Goal: Task Accomplishment & Management: Manage account settings

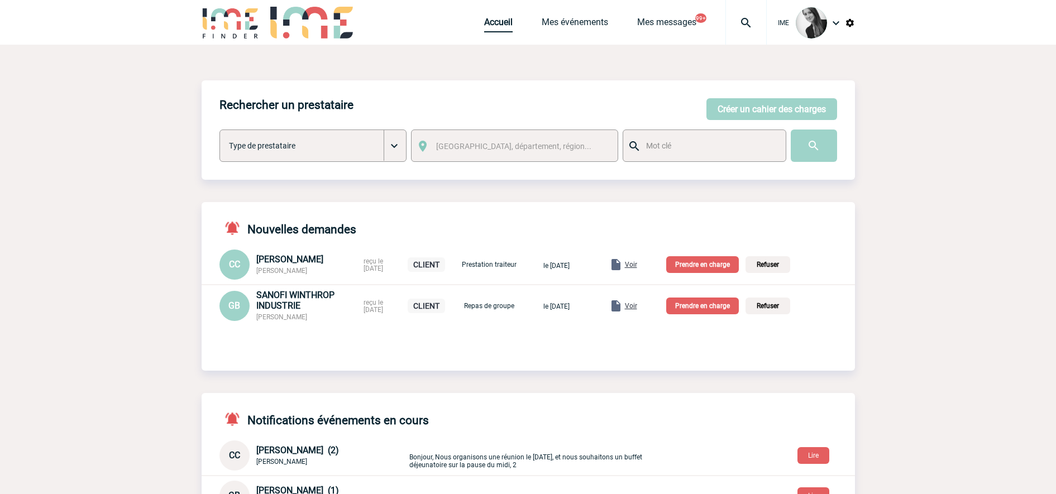
click at [490, 29] on link "Accueil" at bounding box center [498, 25] width 28 height 16
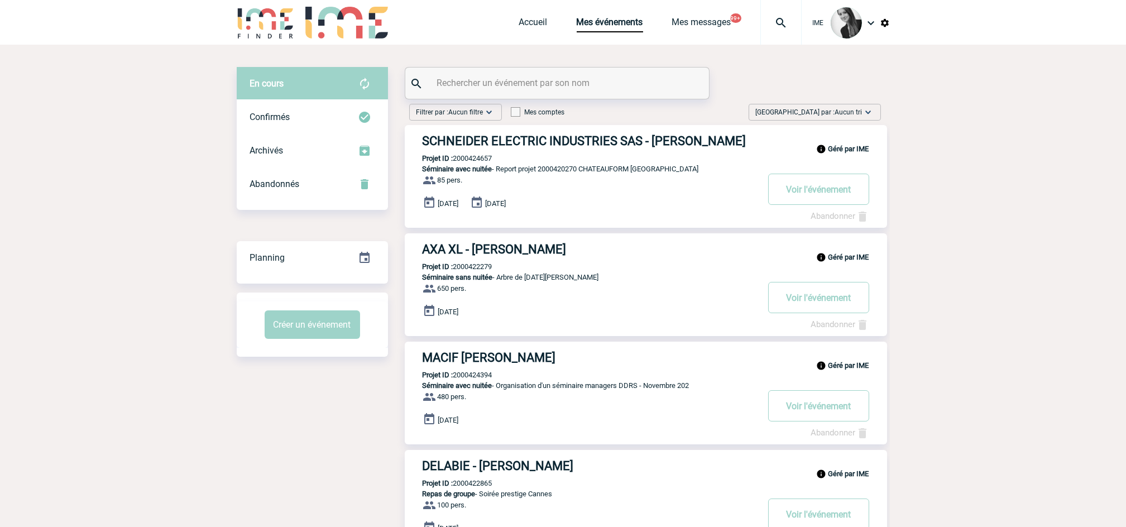
click at [849, 107] on span "[GEOGRAPHIC_DATA] par : Aucun tri" at bounding box center [809, 112] width 107 height 11
click at [831, 191] on div "Date demande" at bounding box center [833, 196] width 95 height 17
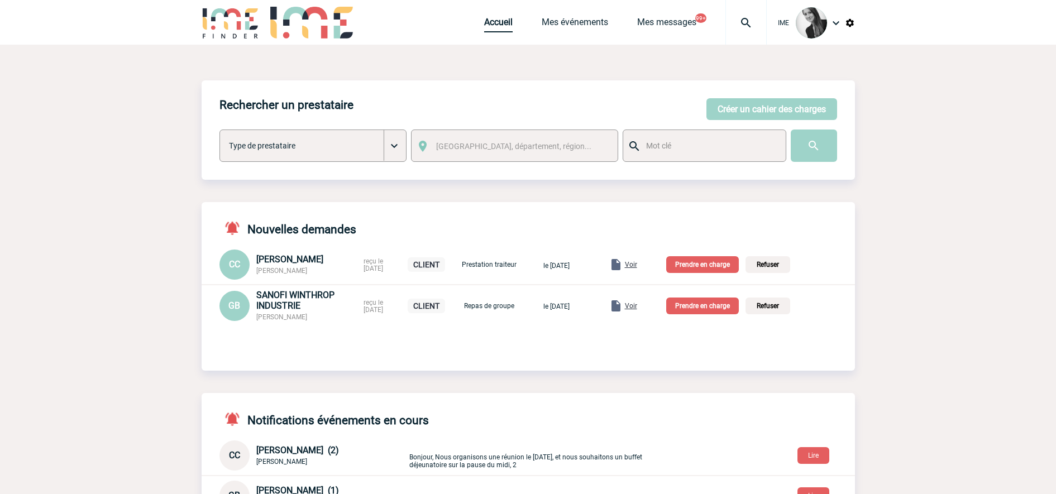
click at [497, 23] on link "Accueil" at bounding box center [498, 25] width 28 height 16
click at [568, 31] on link "Mes événements" at bounding box center [575, 25] width 66 height 16
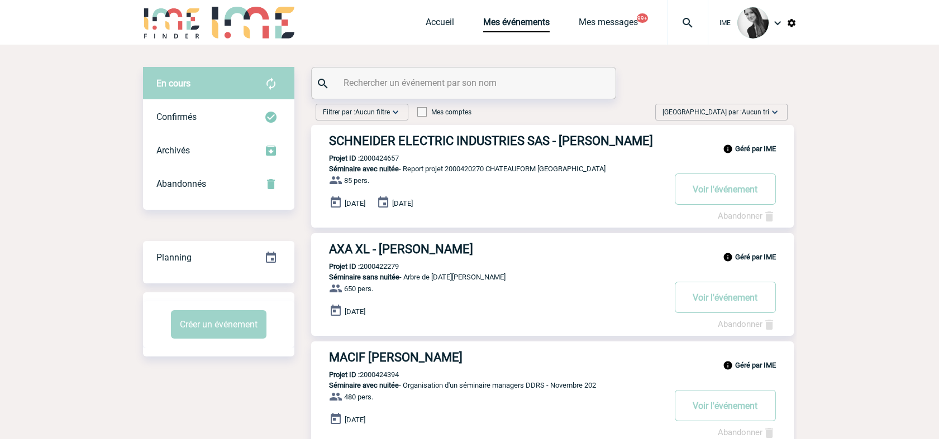
click at [721, 114] on span "Trier par : Aucun tri" at bounding box center [715, 112] width 107 height 11
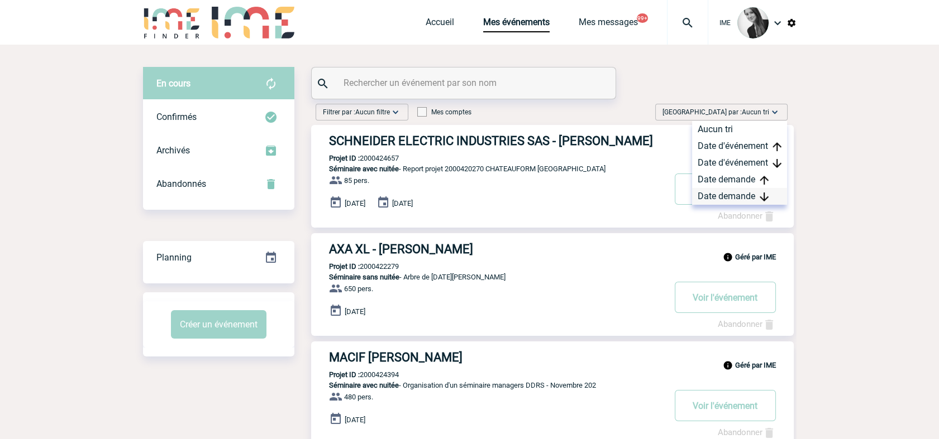
click at [745, 199] on div "Date demande" at bounding box center [739, 196] width 95 height 17
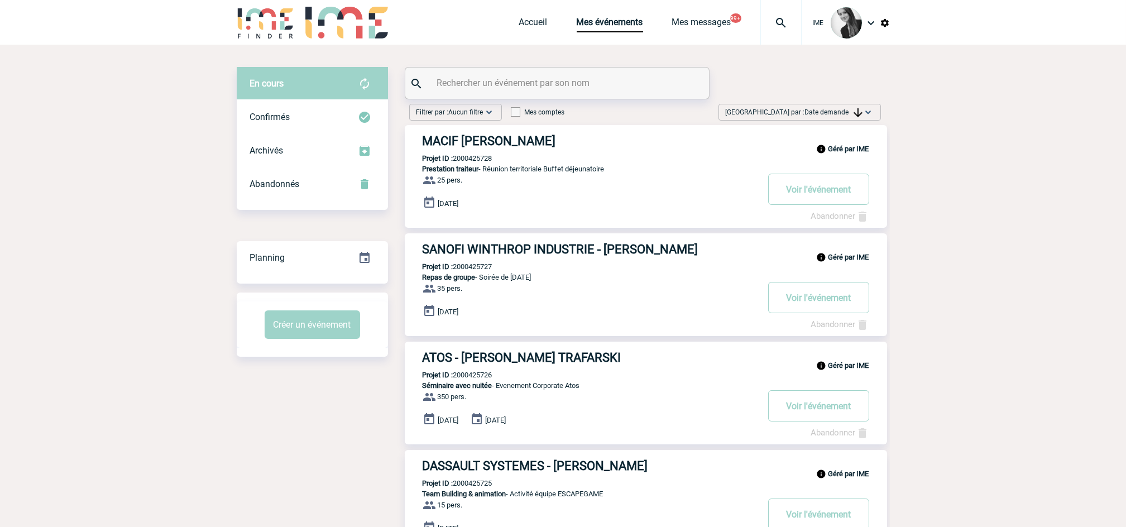
drag, startPoint x: 822, startPoint y: 109, endPoint x: 842, endPoint y: 193, distance: 86.0
click at [823, 114] on span "Date demande" at bounding box center [834, 112] width 58 height 8
click at [838, 199] on div "Date demande" at bounding box center [833, 196] width 95 height 17
click at [844, 113] on span "Date demande" at bounding box center [834, 112] width 58 height 8
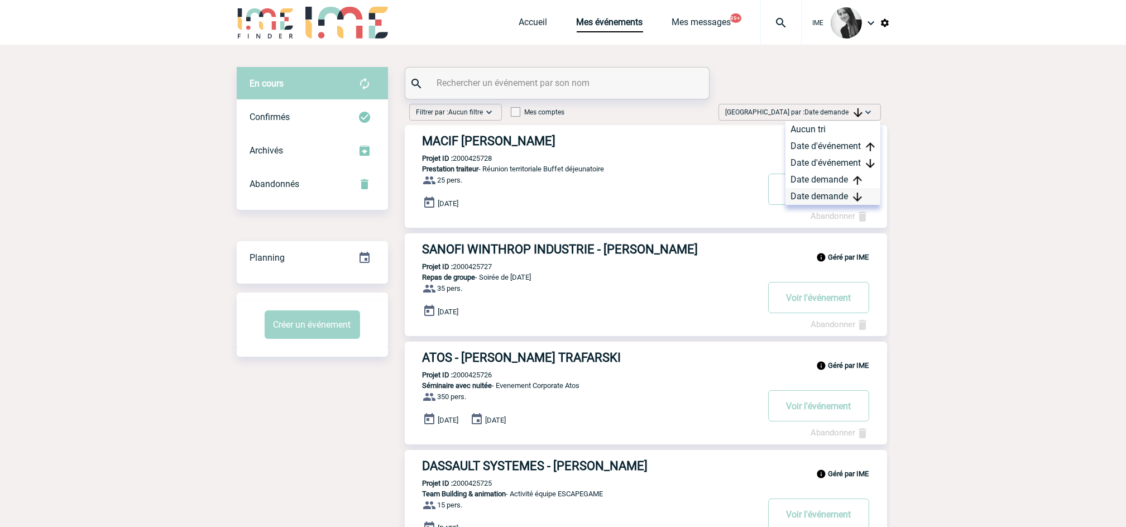
click at [805, 203] on div "Date demande" at bounding box center [833, 196] width 95 height 17
drag, startPoint x: 826, startPoint y: 112, endPoint x: 831, endPoint y: 149, distance: 37.2
click at [828, 112] on span "Date demande" at bounding box center [834, 112] width 58 height 8
click at [819, 192] on div "Date demande" at bounding box center [833, 196] width 95 height 17
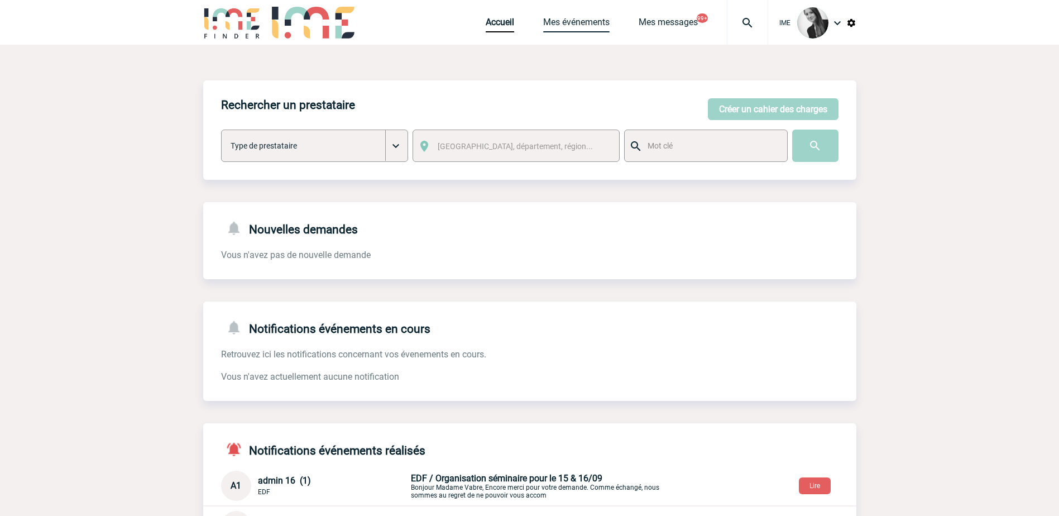
click at [560, 20] on link "Mes événements" at bounding box center [576, 25] width 66 height 16
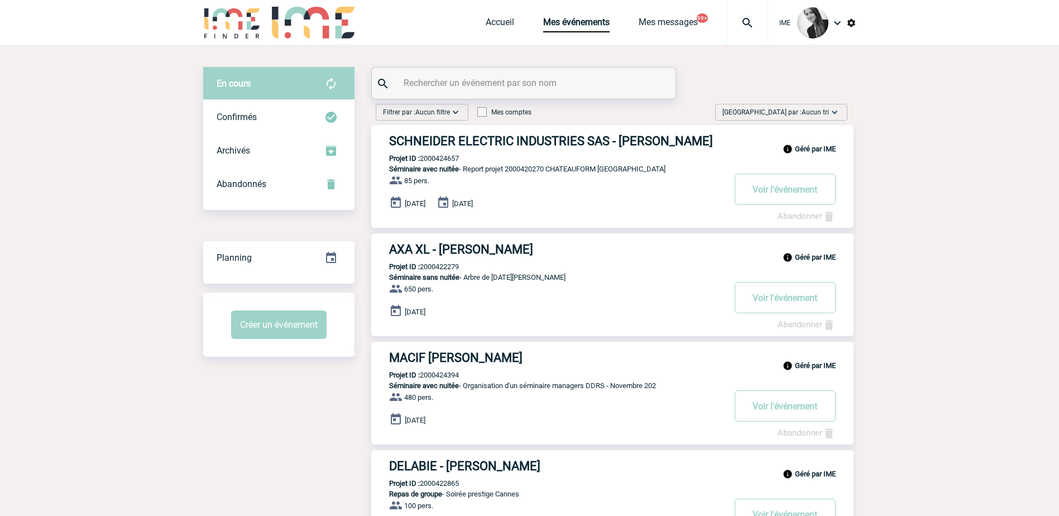
click at [810, 109] on span "Aucun tri" at bounding box center [815, 112] width 27 height 8
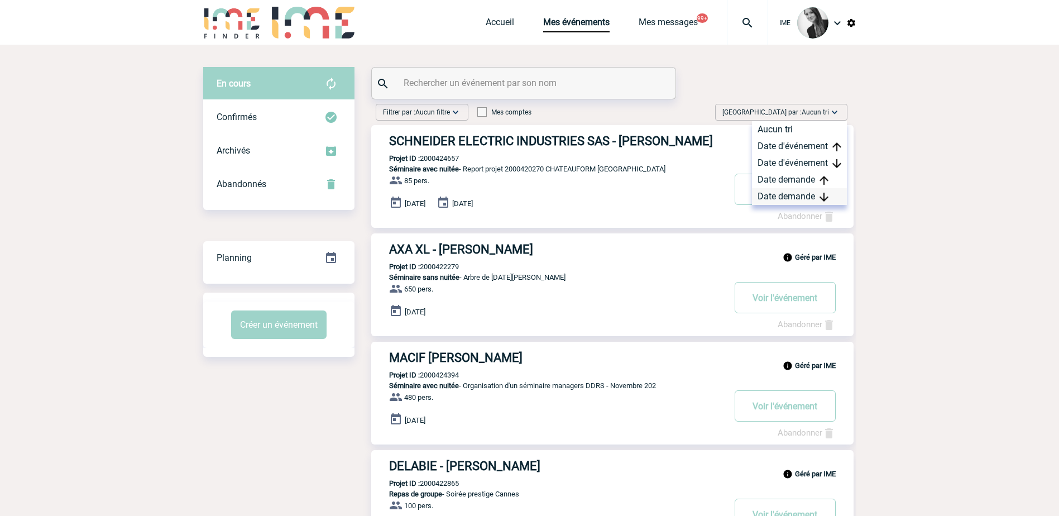
click at [784, 192] on div "Date demande" at bounding box center [799, 196] width 95 height 17
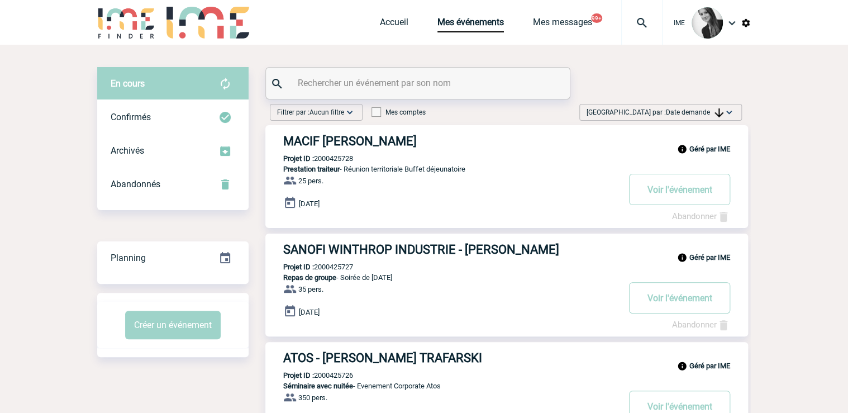
click at [703, 106] on div "[GEOGRAPHIC_DATA] par : Date demande Aucun tri Date d'événement Date d'événemen…" at bounding box center [660, 112] width 162 height 17
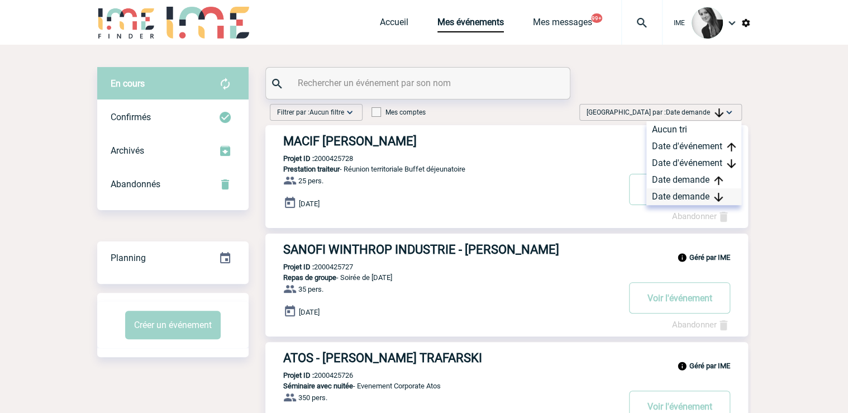
drag, startPoint x: 703, startPoint y: 106, endPoint x: 683, endPoint y: 199, distance: 95.3
click at [683, 199] on div "Date demande" at bounding box center [693, 196] width 95 height 17
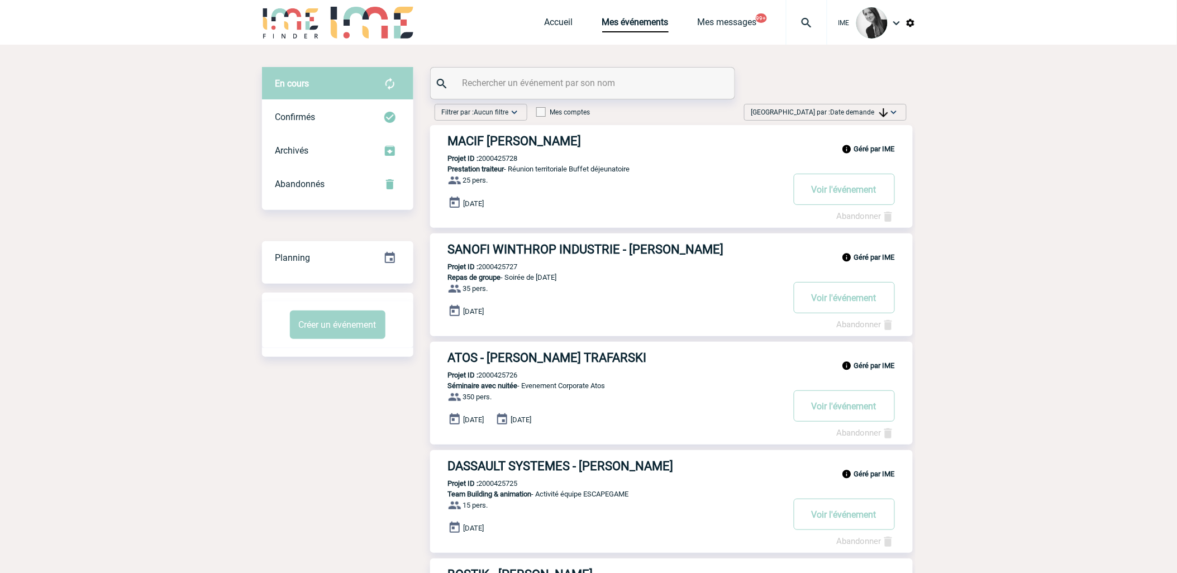
drag, startPoint x: 195, startPoint y: 450, endPoint x: 507, endPoint y: 480, distance: 313.0
